Goal: Transaction & Acquisition: Book appointment/travel/reservation

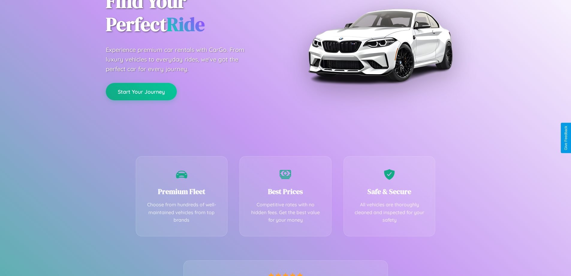
scroll to position [118, 0]
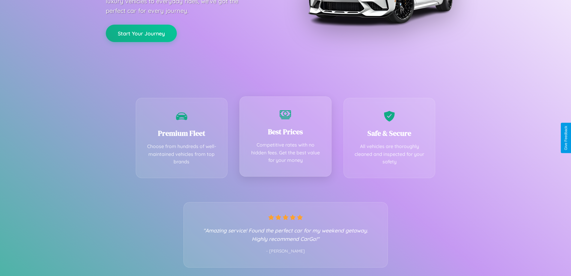
click at [286, 138] on div "Best Prices Competitive rates with no hidden fees. Get the best value for your …" at bounding box center [286, 136] width 92 height 80
click at [141, 33] on button "Start Your Journey" at bounding box center [141, 32] width 71 height 17
click at [141, 32] on button "Start Your Journey" at bounding box center [141, 32] width 71 height 17
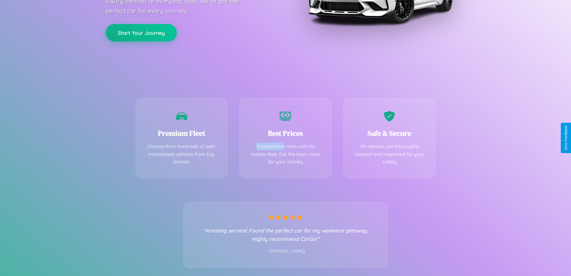
click at [141, 32] on button "Start Your Journey" at bounding box center [141, 32] width 71 height 17
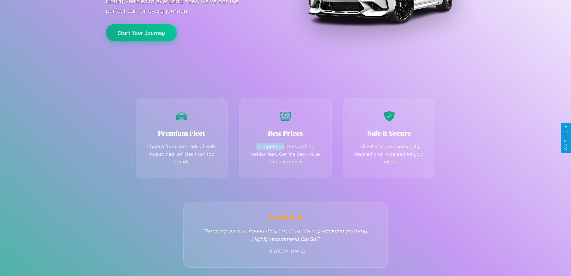
click at [141, 32] on button "Start Your Journey" at bounding box center [141, 32] width 71 height 17
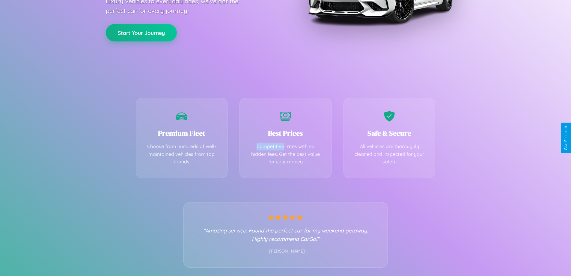
click at [141, 32] on button "Start Your Journey" at bounding box center [141, 32] width 71 height 17
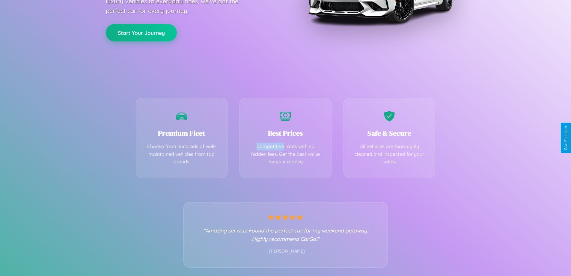
click at [141, 32] on button "Start Your Journey" at bounding box center [141, 32] width 71 height 17
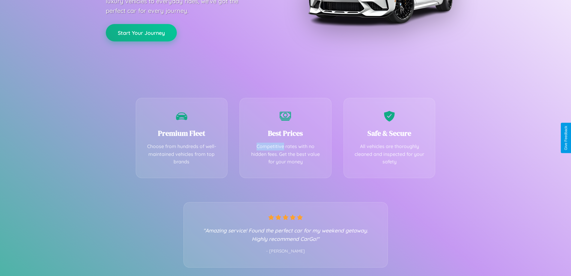
click at [141, 32] on button "Start Your Journey" at bounding box center [141, 32] width 71 height 17
